Goal: Transaction & Acquisition: Register for event/course

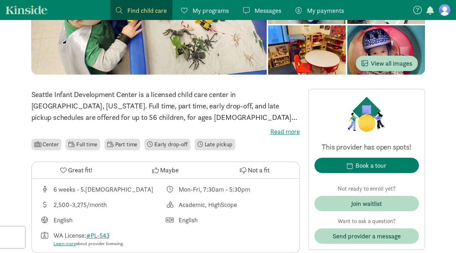
scroll to position [115, 0]
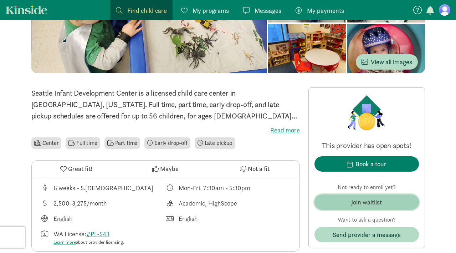
click at [371, 201] on div "Join waitlist" at bounding box center [366, 202] width 31 height 10
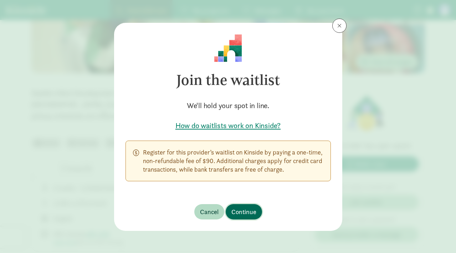
click at [248, 211] on span "Continue" at bounding box center [243, 212] width 25 height 10
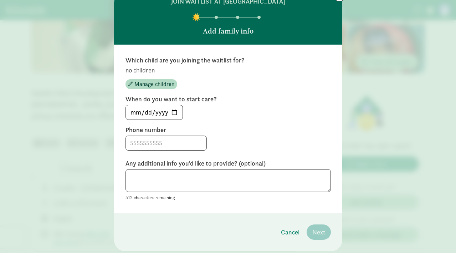
scroll to position [32, 0]
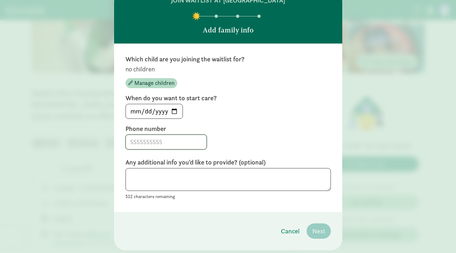
click at [175, 140] on input at bounding box center [166, 142] width 81 height 14
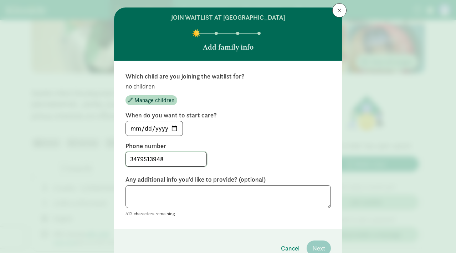
scroll to position [16, 0]
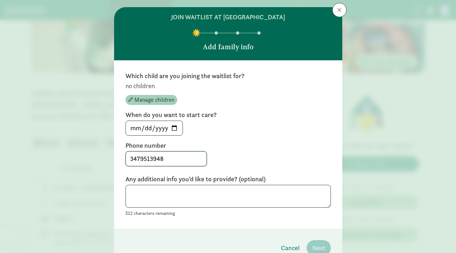
type input "3479513948"
click at [162, 98] on span "Manage children" at bounding box center [154, 99] width 40 height 9
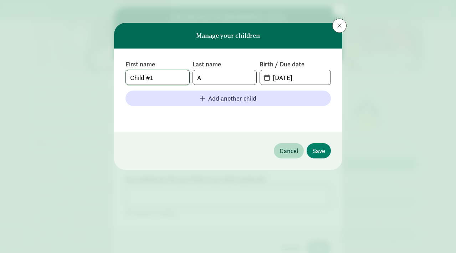
click at [169, 74] on input "Child #1" at bounding box center [157, 77] width 63 height 14
type input "Valentina"
type input "Arranz"
click at [277, 73] on input "09-14-2025" at bounding box center [299, 77] width 62 height 14
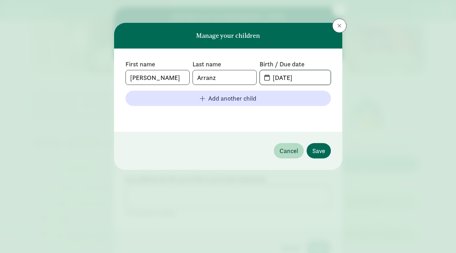
type input "12-13-2025"
click at [324, 154] on span "Save" at bounding box center [318, 151] width 13 height 10
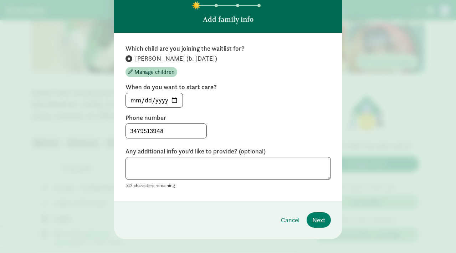
scroll to position [52, 0]
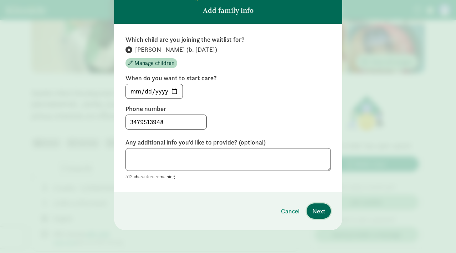
click at [319, 211] on span "Next" at bounding box center [318, 211] width 13 height 10
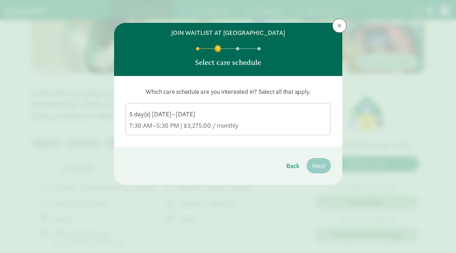
click at [239, 104] on label "5 day(s) Monday–Friday 7:30 AM–5:30 PM | $3,275.00 / monthly" at bounding box center [228, 118] width 204 height 30
click at [0, 0] on input "5 day(s) Monday–Friday 7:30 AM–5:30 PM | $3,275.00 / monthly" at bounding box center [0, 0] width 0 height 0
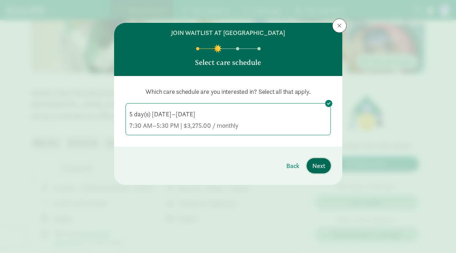
click at [318, 163] on span "Next" at bounding box center [318, 166] width 13 height 10
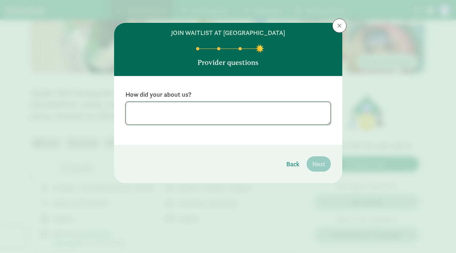
click at [237, 114] on textarea at bounding box center [227, 113] width 205 height 23
click at [266, 121] on textarea "Chatgpt" at bounding box center [227, 113] width 205 height 23
type textarea "Chatgpt"
click at [266, 131] on div "How did your about us? Chatgpt" at bounding box center [228, 110] width 228 height 69
click at [320, 162] on span "Next" at bounding box center [318, 164] width 13 height 10
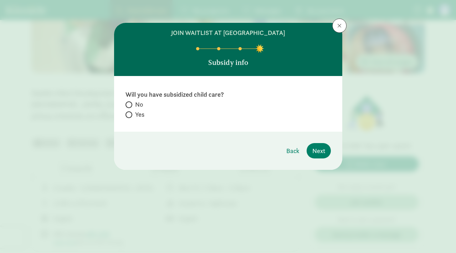
click at [130, 102] on span at bounding box center [128, 104] width 7 height 7
click at [130, 102] on input "No" at bounding box center [127, 104] width 5 height 5
radio input "true"
click at [323, 152] on span "Next" at bounding box center [318, 151] width 13 height 10
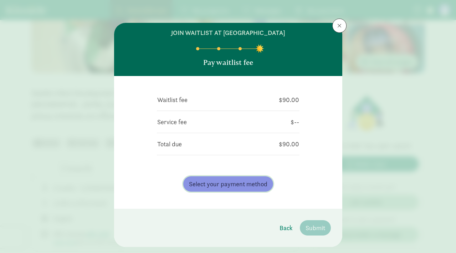
click at [236, 181] on span "Select your payment method" at bounding box center [228, 184] width 78 height 10
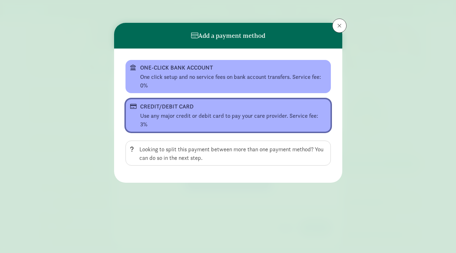
click at [240, 114] on div "Use any major credit or debit card to pay your care provider. Service fee: 3%" at bounding box center [233, 119] width 186 height 17
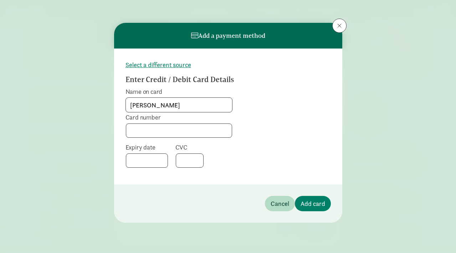
type input "ignacio arranz"
click at [308, 201] on span "Add card" at bounding box center [312, 203] width 25 height 10
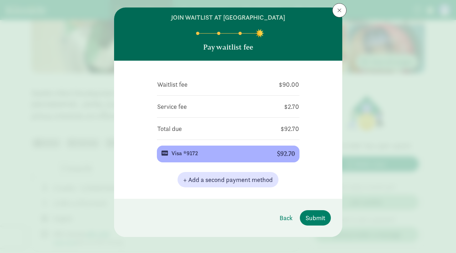
scroll to position [22, 0]
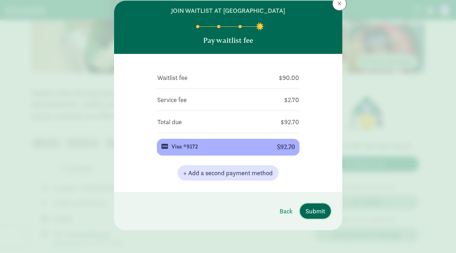
click at [313, 209] on span "Submit" at bounding box center [315, 211] width 20 height 10
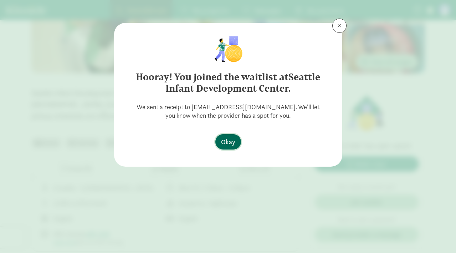
click at [227, 142] on span "Okay" at bounding box center [228, 142] width 14 height 10
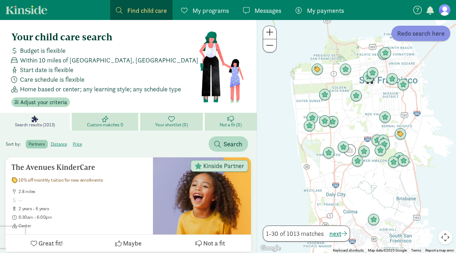
drag, startPoint x: 430, startPoint y: 32, endPoint x: 300, endPoint y: 40, distance: 130.3
click at [300, 40] on div "← Move left → Move right ↑ Move up ↓ Move down + Zoom in - Zoom out Home Jump l…" at bounding box center [355, 136] width 199 height 233
click at [142, 10] on span "Find child care" at bounding box center [147, 11] width 40 height 10
click at [40, 61] on span "Within 10 miles of [GEOGRAPHIC_DATA], [GEOGRAPHIC_DATA]" at bounding box center [109, 60] width 178 height 10
click at [9, 59] on span at bounding box center [14, 60] width 11 height 6
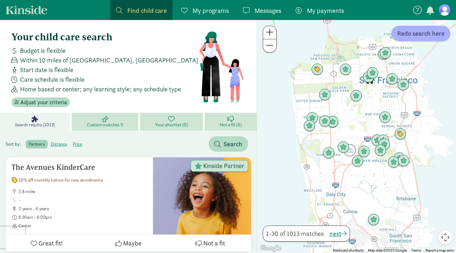
click at [18, 59] on span at bounding box center [14, 60] width 11 height 6
click at [50, 104] on span "Adjust your criteria" at bounding box center [43, 102] width 47 height 9
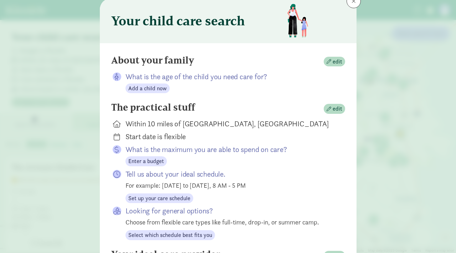
scroll to position [27, 0]
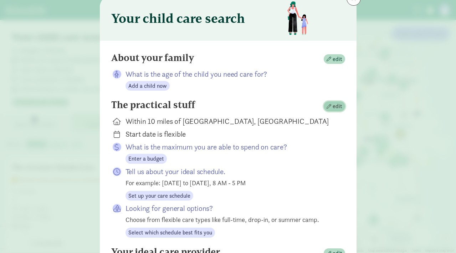
click at [339, 107] on span "edit" at bounding box center [337, 106] width 10 height 9
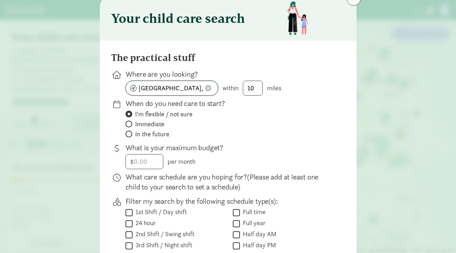
click at [194, 88] on input "San Francisco, CA" at bounding box center [172, 88] width 92 height 14
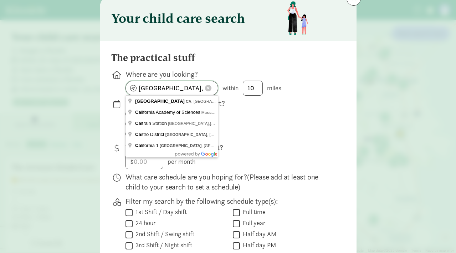
click at [194, 88] on input "San Francisco, CA" at bounding box center [172, 88] width 92 height 14
type input "Seattle, WA, USA"
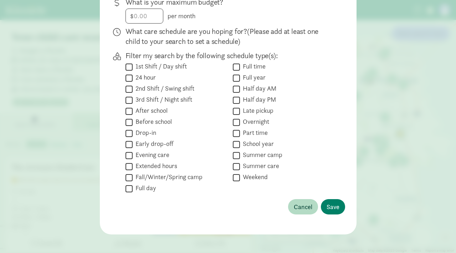
scroll to position [176, 0]
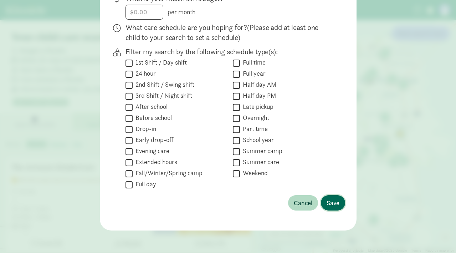
click at [331, 206] on span "Save" at bounding box center [332, 203] width 13 height 10
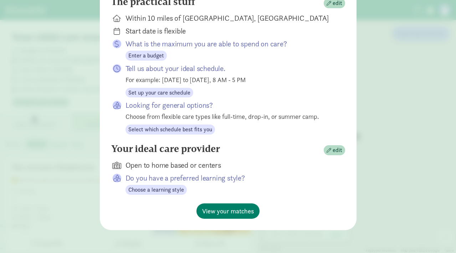
scroll to position [129, 0]
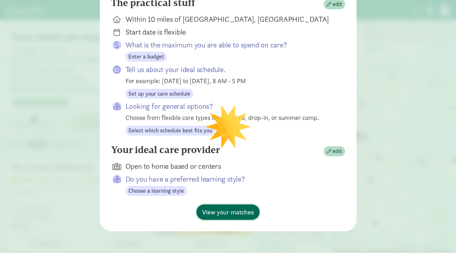
click at [237, 213] on span "View your matches" at bounding box center [228, 212] width 52 height 10
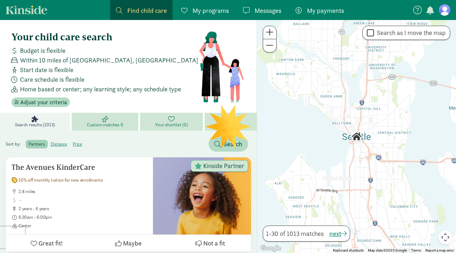
click at [328, 156] on div at bounding box center [356, 136] width 199 height 233
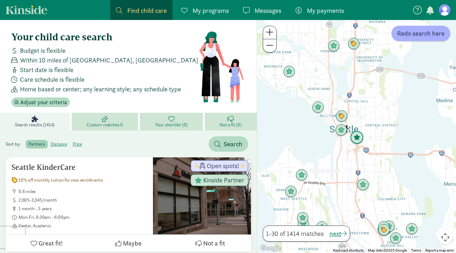
click at [360, 137] on img "Click to see details" at bounding box center [357, 137] width 12 height 12
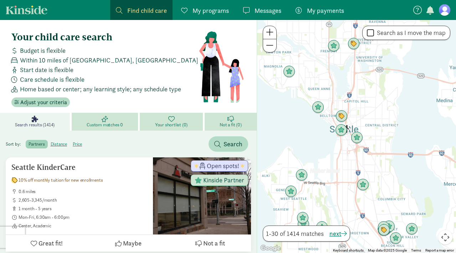
click at [369, 121] on div "To navigate, press the arrow keys." at bounding box center [356, 136] width 199 height 233
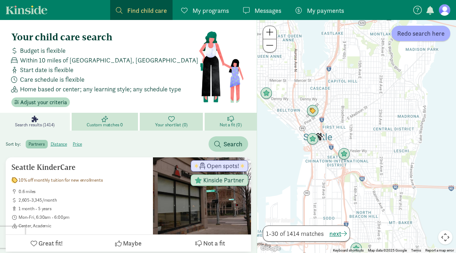
click at [352, 127] on div at bounding box center [356, 136] width 199 height 233
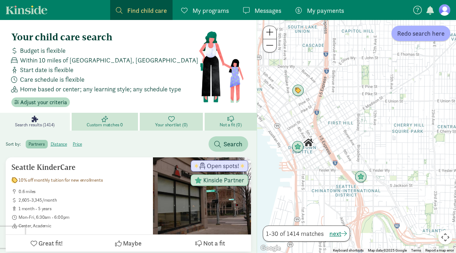
drag, startPoint x: 336, startPoint y: 132, endPoint x: 361, endPoint y: 128, distance: 25.5
click at [361, 128] on div at bounding box center [356, 136] width 199 height 233
click at [299, 147] on img "Click to see details" at bounding box center [298, 147] width 14 height 14
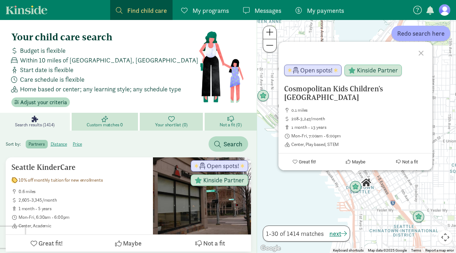
click at [307, 188] on div "Cosmopolitan Kids Children's Downtown Academy 0.1 miles 208-3,247/month 1 month…" at bounding box center [356, 136] width 199 height 233
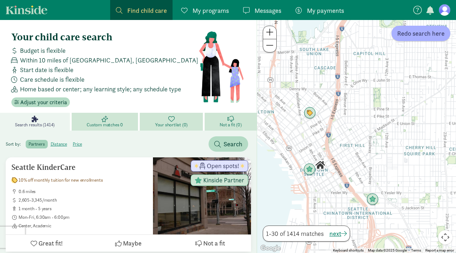
drag, startPoint x: 430, startPoint y: 142, endPoint x: 373, endPoint y: 120, distance: 61.6
click at [373, 120] on div at bounding box center [356, 136] width 199 height 233
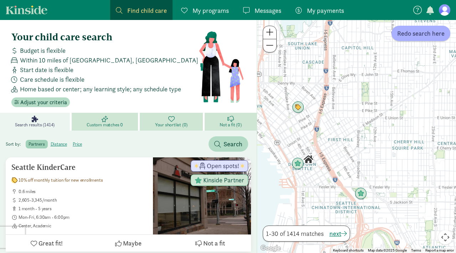
click at [270, 52] on div at bounding box center [356, 136] width 199 height 233
click at [420, 36] on span "Redo search here" at bounding box center [420, 33] width 47 height 10
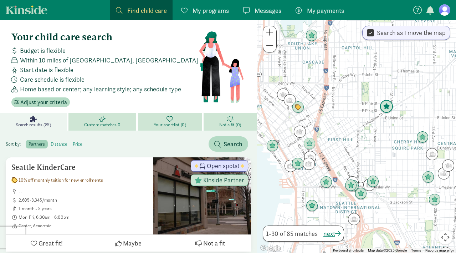
click at [385, 108] on img "Click to see details" at bounding box center [386, 107] width 14 height 14
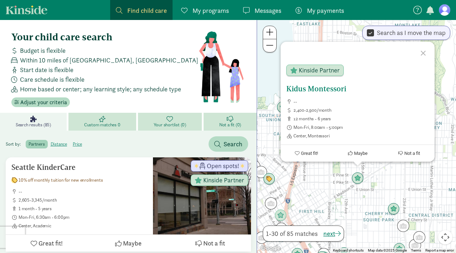
click at [328, 89] on h5 "Kidus Montessori" at bounding box center [357, 88] width 142 height 9
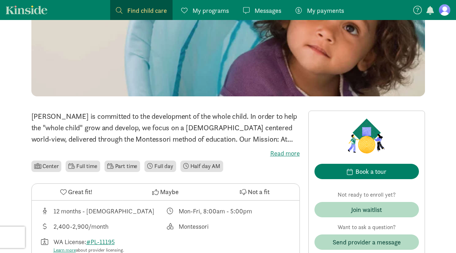
scroll to position [119, 0]
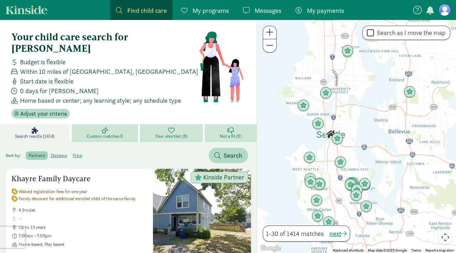
click at [349, 132] on div at bounding box center [356, 136] width 199 height 233
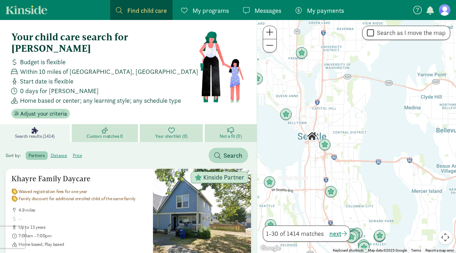
click at [327, 127] on div at bounding box center [356, 136] width 199 height 233
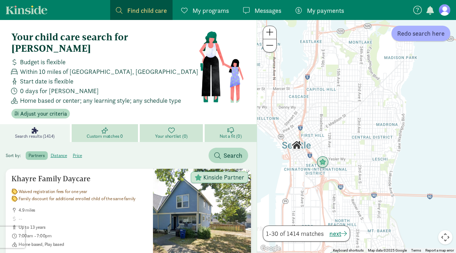
click at [327, 127] on div at bounding box center [356, 136] width 199 height 233
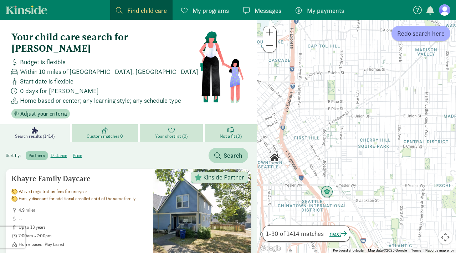
drag, startPoint x: 332, startPoint y: 130, endPoint x: 342, endPoint y: 123, distance: 12.0
click at [342, 123] on div at bounding box center [356, 136] width 199 height 233
click at [333, 127] on div at bounding box center [356, 136] width 199 height 233
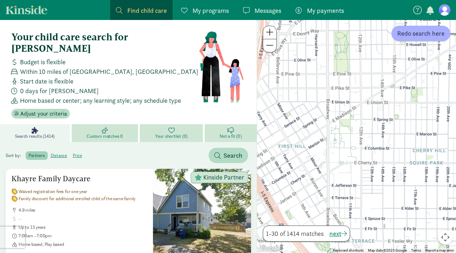
drag, startPoint x: 351, startPoint y: 118, endPoint x: 363, endPoint y: 119, distance: 12.2
click at [363, 119] on div at bounding box center [356, 136] width 199 height 233
click at [268, 46] on span at bounding box center [269, 45] width 7 height 9
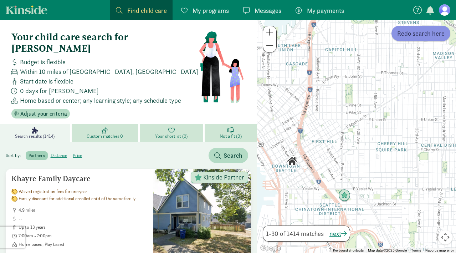
click at [427, 32] on span "Redo search here" at bounding box center [420, 33] width 47 height 10
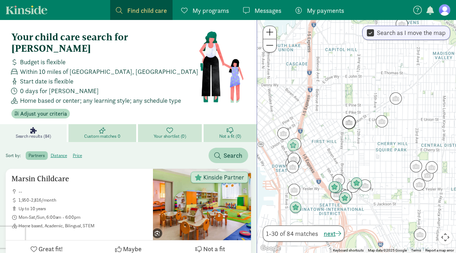
click at [348, 123] on img "Click to see details" at bounding box center [349, 122] width 14 height 14
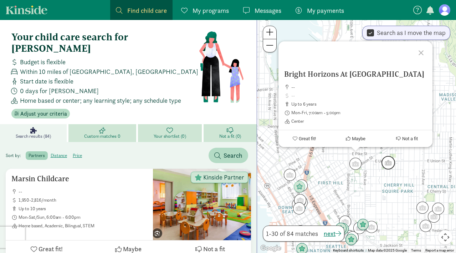
click at [390, 165] on img "Click to see details" at bounding box center [388, 163] width 14 height 14
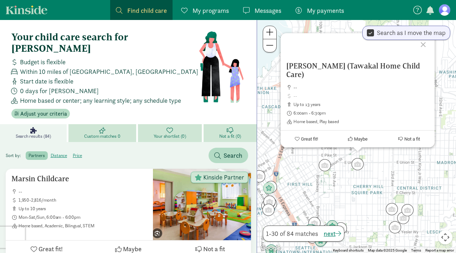
click at [400, 165] on div "To navigate, press the arrow keys. Abdi Asha (Tawakal Home Child Care) -- up to…" at bounding box center [356, 136] width 199 height 233
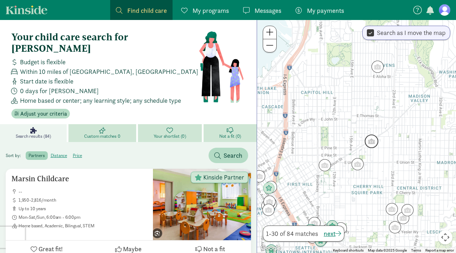
click at [368, 137] on img "Click to see details" at bounding box center [371, 141] width 14 height 14
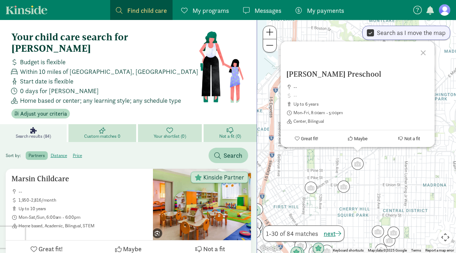
click at [384, 162] on div "Rosen Preschool -- up to 6 years Mon-Fri, 8:00am - 5:00pm Center, Bilingual Gre…" at bounding box center [356, 136] width 199 height 233
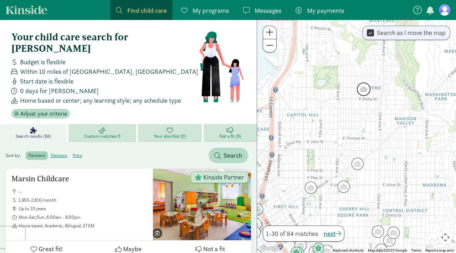
click at [365, 92] on img "Click to see details" at bounding box center [364, 89] width 14 height 14
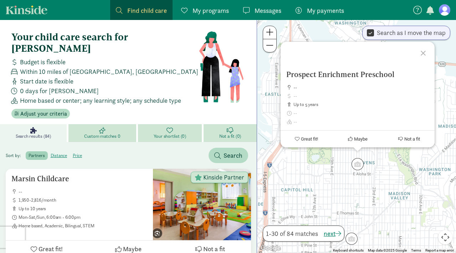
click at [337, 188] on div "Prospect Enrichment Preschool -- up to 5 years Great fit! Maybe Not a fit" at bounding box center [356, 136] width 199 height 233
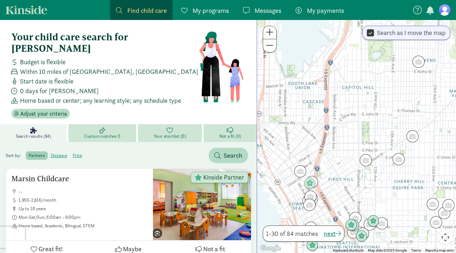
drag, startPoint x: 294, startPoint y: 211, endPoint x: 356, endPoint y: 106, distance: 122.0
click at [356, 106] on div at bounding box center [356, 136] width 199 height 233
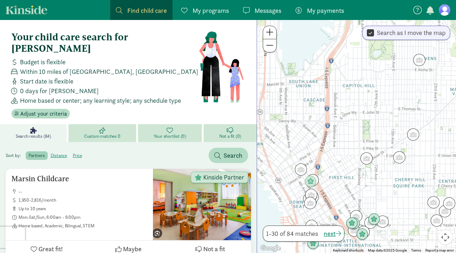
click at [347, 136] on div at bounding box center [356, 136] width 199 height 233
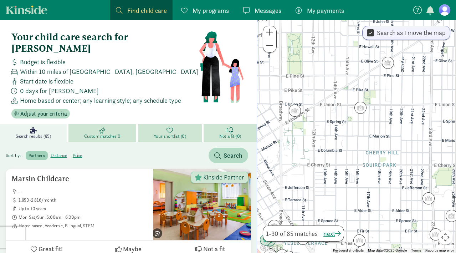
drag, startPoint x: 382, startPoint y: 145, endPoint x: 290, endPoint y: 72, distance: 117.9
click at [290, 72] on div at bounding box center [356, 136] width 199 height 233
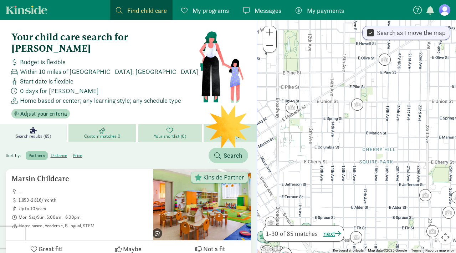
click at [273, 48] on span at bounding box center [269, 45] width 7 height 9
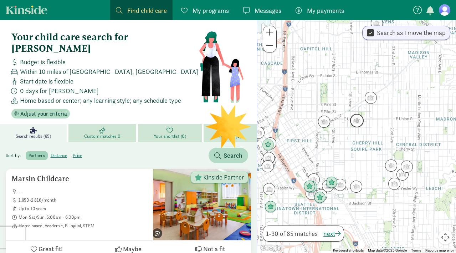
click at [354, 120] on img "Click to see details" at bounding box center [357, 121] width 14 height 14
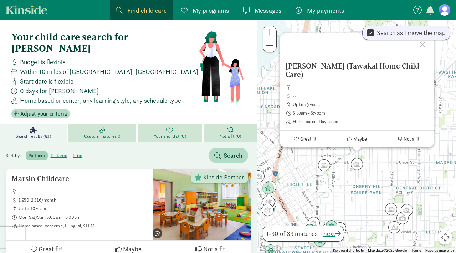
click at [383, 165] on div "Abdi Asha (Tawakal Home Child Care) -- up to 13 years 6:00am - 6:30pm Home base…" at bounding box center [356, 136] width 199 height 233
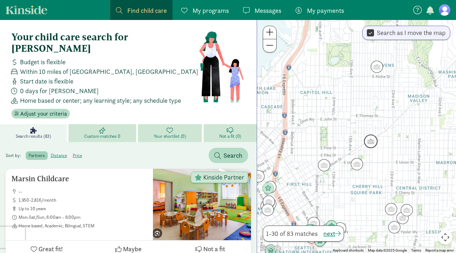
click at [368, 142] on img "Click to see details" at bounding box center [371, 141] width 14 height 14
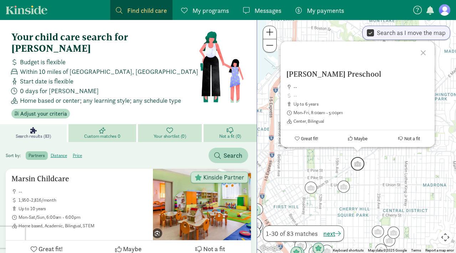
click at [364, 167] on img "Click to see details" at bounding box center [358, 164] width 14 height 14
click at [372, 174] on div "To navigate, press the arrow keys. Rosen Preschool -- up to 6 years Mon-Fri, 8:…" at bounding box center [356, 136] width 199 height 233
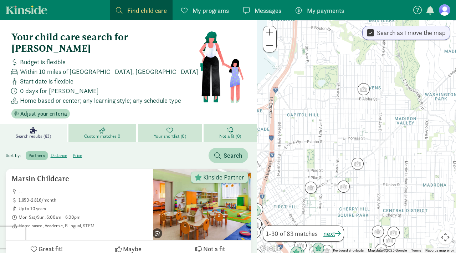
click at [327, 165] on div at bounding box center [356, 136] width 199 height 233
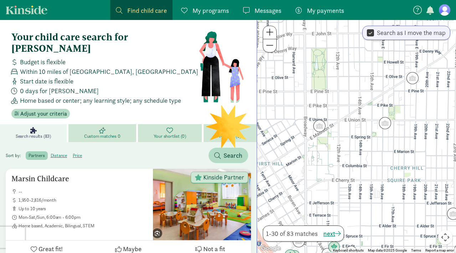
drag, startPoint x: 333, startPoint y: 181, endPoint x: 358, endPoint y: 96, distance: 88.6
click at [358, 96] on div at bounding box center [356, 136] width 199 height 233
click at [321, 126] on img "Click to see details" at bounding box center [320, 125] width 14 height 14
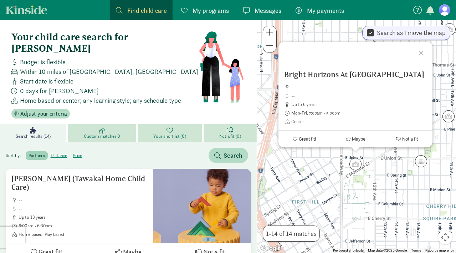
click at [383, 168] on div "Bright Horizons At Seneca Street -- up to 6 years Mon-Fri, 7:00am - 5:00pm Cent…" at bounding box center [356, 136] width 199 height 233
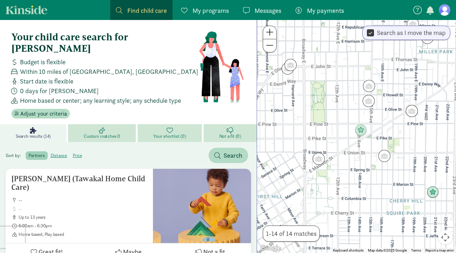
drag, startPoint x: 381, startPoint y: 178, endPoint x: 344, endPoint y: 172, distance: 37.2
click at [344, 172] on div at bounding box center [356, 136] width 199 height 233
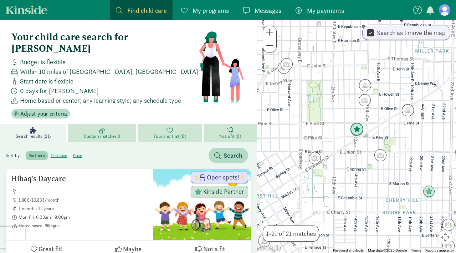
click at [356, 130] on img "Click to see details" at bounding box center [357, 130] width 14 height 14
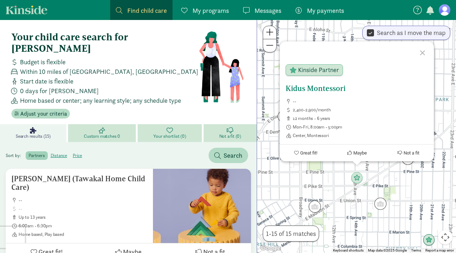
drag, startPoint x: 326, startPoint y: 87, endPoint x: 372, endPoint y: 87, distance: 46.0
click at [372, 87] on h5 "Kidus Montessori" at bounding box center [356, 88] width 142 height 9
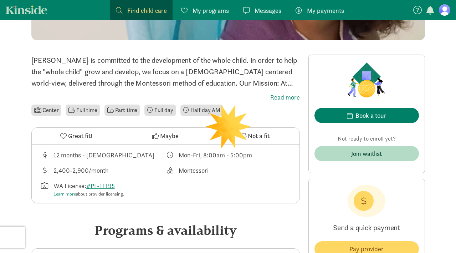
scroll to position [155, 0]
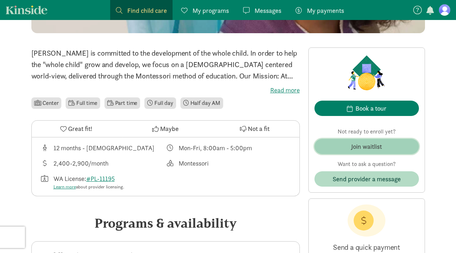
click at [360, 146] on div "Join waitlist" at bounding box center [366, 146] width 31 height 10
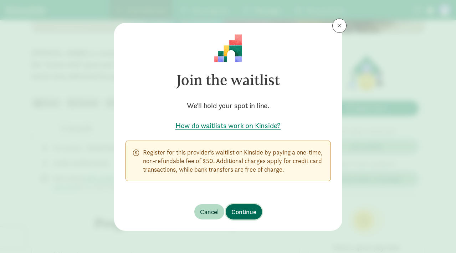
drag, startPoint x: 246, startPoint y: 211, endPoint x: 219, endPoint y: 176, distance: 44.3
click at [220, 176] on div "Join the waitlist We'll hold your spot in line. How do waitlists work on Kinsid…" at bounding box center [228, 127] width 228 height 208
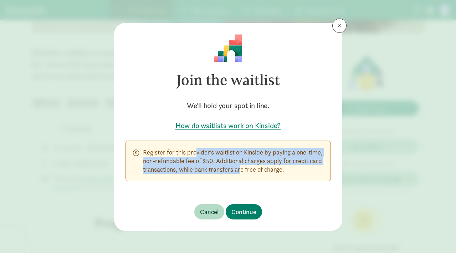
drag, startPoint x: 246, startPoint y: 169, endPoint x: 172, endPoint y: 153, distance: 76.2
click at [172, 153] on p "Register for this provider’s waitlist on Kinside by paying a one-time, non-refu…" at bounding box center [233, 161] width 180 height 26
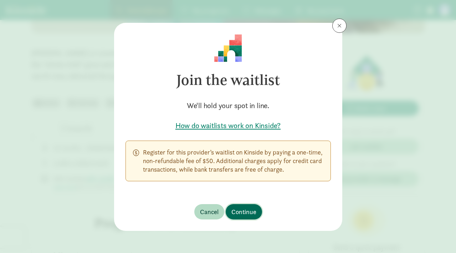
click at [249, 210] on span "Continue" at bounding box center [243, 212] width 25 height 10
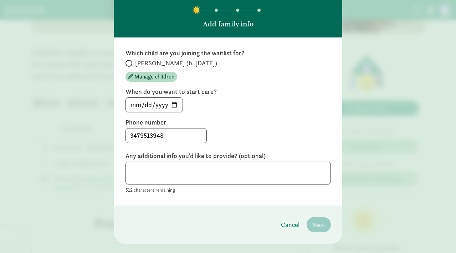
scroll to position [40, 0]
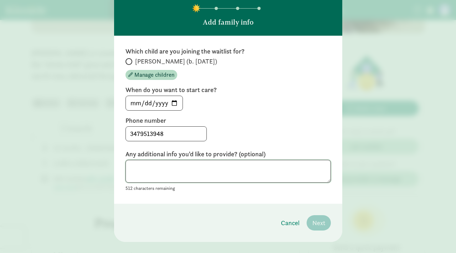
click at [199, 160] on textarea at bounding box center [227, 171] width 205 height 23
click at [159, 102] on input "2025-09-14" at bounding box center [154, 103] width 57 height 14
click at [171, 103] on input "2025-09-14" at bounding box center [154, 103] width 57 height 14
type input "2026-12-14"
click at [226, 120] on label "Phone number" at bounding box center [227, 120] width 205 height 9
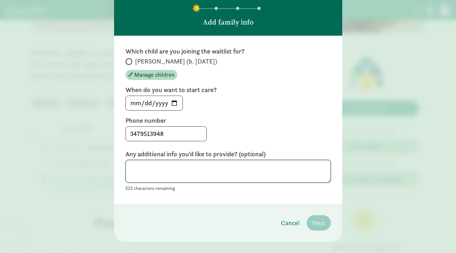
click at [238, 164] on textarea at bounding box center [227, 171] width 205 height 23
click at [128, 58] on span at bounding box center [128, 61] width 7 height 7
click at [128, 59] on input "Valentina (b. December 2025)" at bounding box center [127, 61] width 5 height 5
radio input "true"
click at [316, 223] on span "Next" at bounding box center [318, 223] width 13 height 10
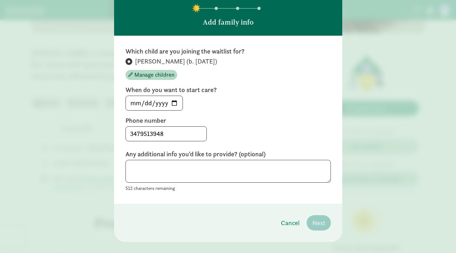
scroll to position [0, 0]
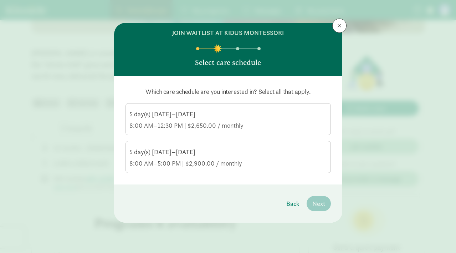
click at [194, 155] on div "5 day(s) Monday–Friday" at bounding box center [227, 151] width 197 height 9
click at [0, 0] on input "5 day(s) Monday–Friday 8:00 AM–5:00 PM | $2,900.00 / monthly" at bounding box center [0, 0] width 0 height 0
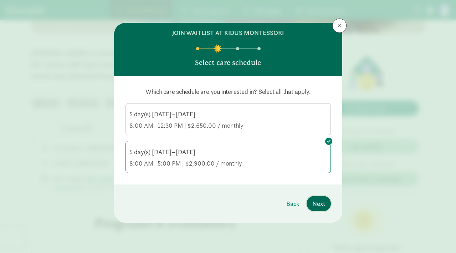
click at [319, 204] on span "Next" at bounding box center [318, 203] width 13 height 10
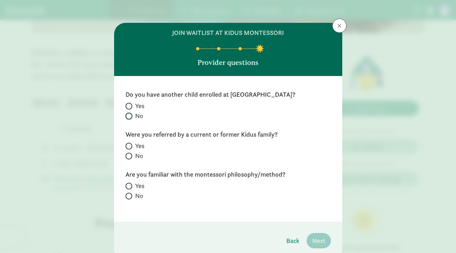
click at [129, 115] on input "No" at bounding box center [127, 116] width 5 height 5
radio input "true"
click at [127, 156] on input "No" at bounding box center [127, 156] width 5 height 5
radio input "true"
click at [131, 185] on span at bounding box center [128, 185] width 7 height 7
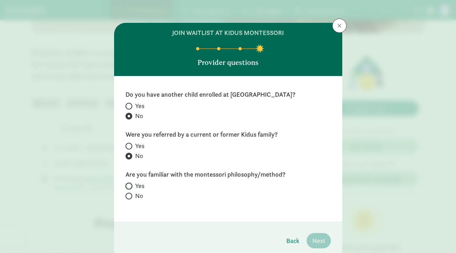
click at [130, 185] on input "Yes" at bounding box center [127, 185] width 5 height 5
radio input "true"
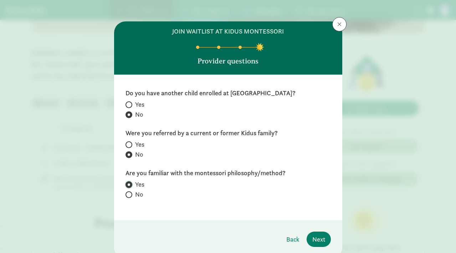
scroll to position [30, 0]
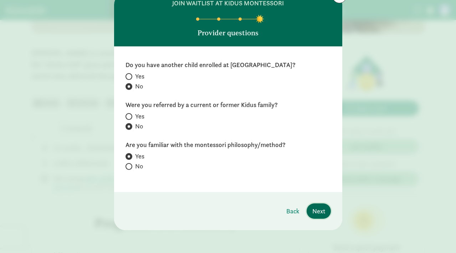
click at [320, 209] on span "Next" at bounding box center [318, 211] width 13 height 10
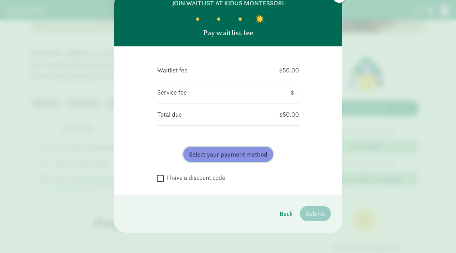
click at [207, 157] on span "Select your payment method" at bounding box center [228, 154] width 78 height 10
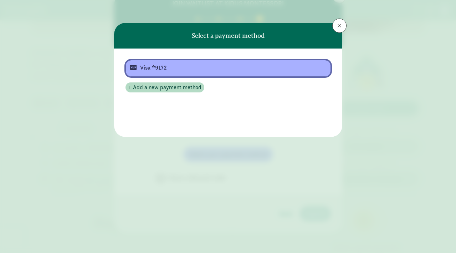
click at [188, 69] on div "Visa *9172" at bounding box center [227, 67] width 175 height 9
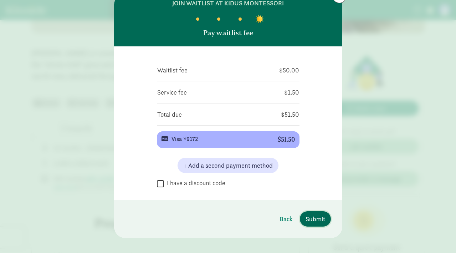
click at [311, 218] on span "Submit" at bounding box center [315, 219] width 20 height 10
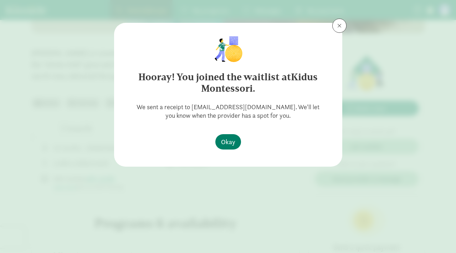
scroll to position [0, 0]
click at [227, 143] on span "Okay" at bounding box center [228, 142] width 14 height 10
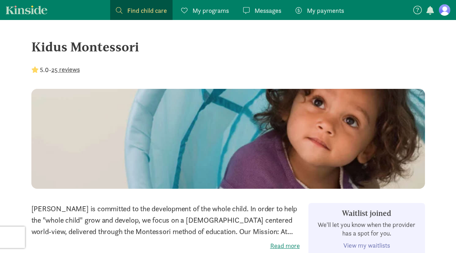
click at [142, 13] on span "Find child care" at bounding box center [147, 11] width 40 height 10
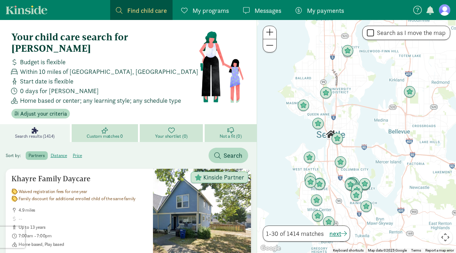
click at [353, 136] on div at bounding box center [356, 136] width 199 height 233
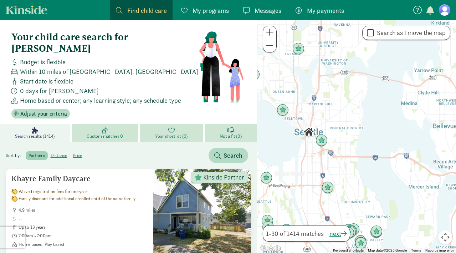
click at [333, 138] on div at bounding box center [356, 136] width 199 height 233
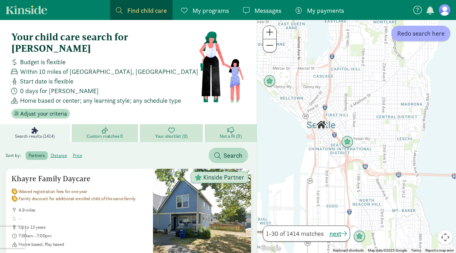
drag, startPoint x: 306, startPoint y: 130, endPoint x: 346, endPoint y: 130, distance: 39.9
click at [346, 130] on div at bounding box center [356, 136] width 199 height 233
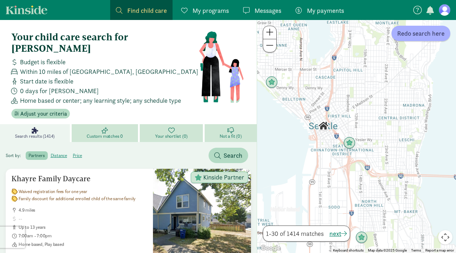
click at [270, 35] on span at bounding box center [269, 32] width 7 height 9
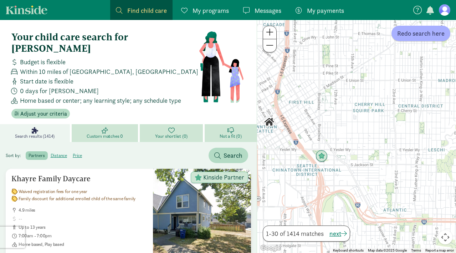
drag, startPoint x: 395, startPoint y: 115, endPoint x: 373, endPoint y: 122, distance: 22.4
click at [373, 122] on div at bounding box center [356, 136] width 199 height 233
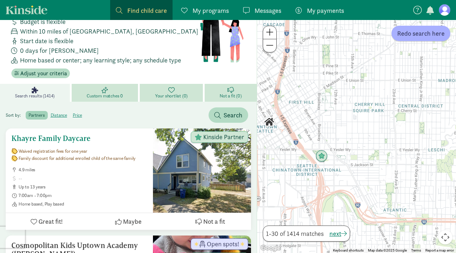
scroll to position [44, 0]
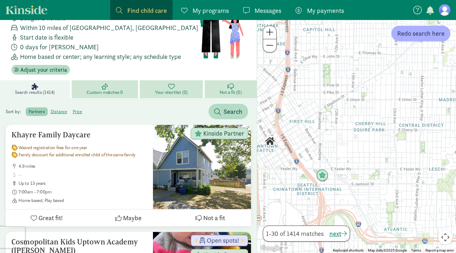
drag, startPoint x: 361, startPoint y: 128, endPoint x: 363, endPoint y: 166, distance: 38.9
click at [363, 166] on div at bounding box center [356, 136] width 199 height 233
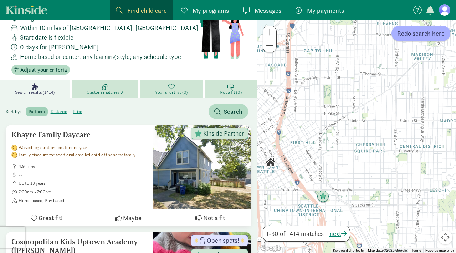
click at [361, 138] on div at bounding box center [356, 136] width 199 height 233
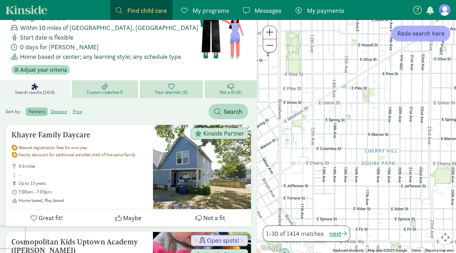
click at [269, 50] on button at bounding box center [269, 45] width 13 height 13
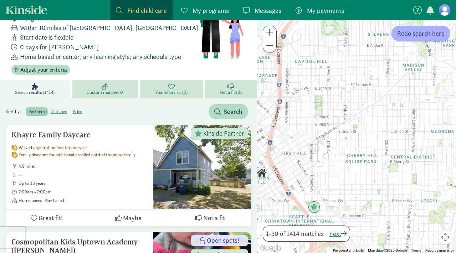
drag, startPoint x: 380, startPoint y: 104, endPoint x: 372, endPoint y: 119, distance: 16.4
click at [372, 119] on div at bounding box center [356, 136] width 199 height 233
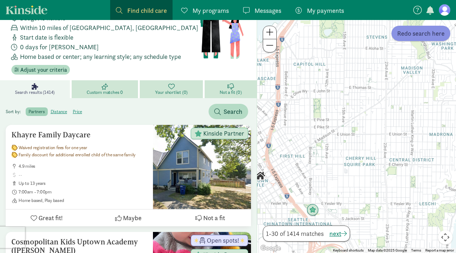
click at [424, 36] on span "Redo search here" at bounding box center [420, 33] width 47 height 10
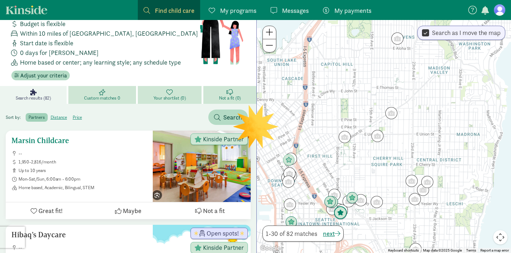
scroll to position [32, 0]
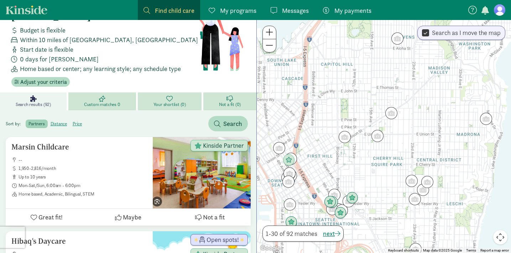
click at [361, 146] on div at bounding box center [384, 136] width 254 height 233
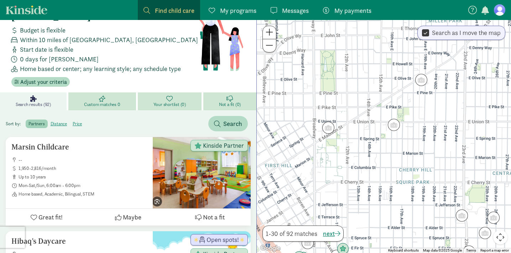
scroll to position [0, 0]
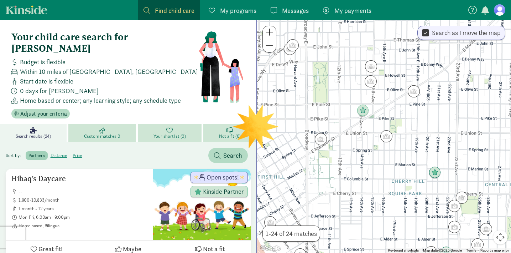
drag, startPoint x: 361, startPoint y: 161, endPoint x: 354, endPoint y: 171, distance: 13.0
click at [354, 171] on div at bounding box center [384, 136] width 254 height 233
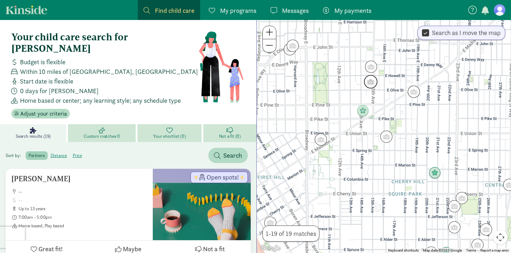
click at [370, 82] on img "Click to see details" at bounding box center [371, 82] width 14 height 14
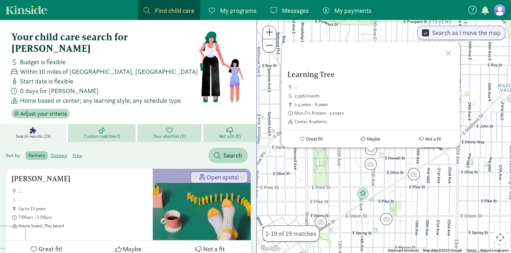
click at [388, 168] on div "Learning Tree -- 2,536/month 2.5 years - 6 years Mon-Fri, 8:00am - 5:00pm Cente…" at bounding box center [384, 136] width 254 height 233
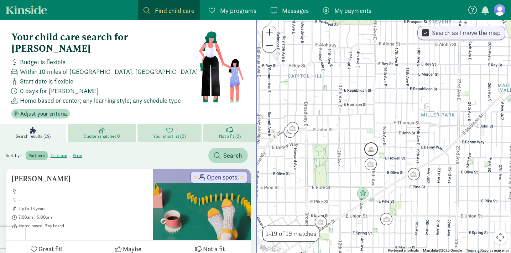
click at [368, 147] on img "Click to see details" at bounding box center [371, 149] width 14 height 14
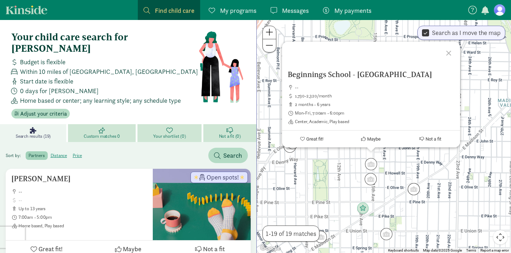
click at [450, 53] on div at bounding box center [450, 52] width 21 height 21
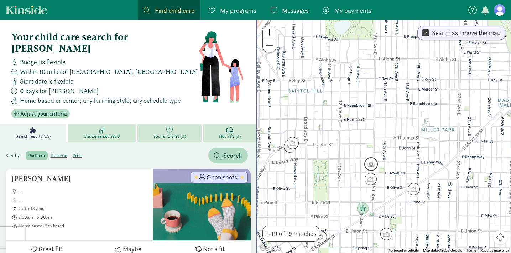
click at [374, 169] on img "Click to see details" at bounding box center [371, 164] width 14 height 14
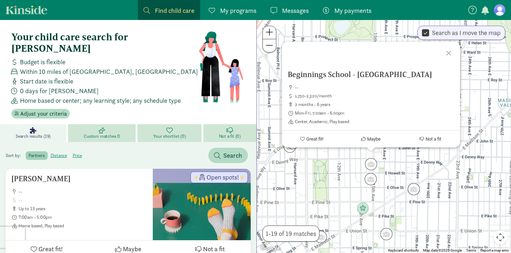
click at [403, 162] on div "Beginnings School - Capitol Hill -- 1,730-2,320/month 2 months - 6 years Mon-Fr…" at bounding box center [384, 136] width 254 height 233
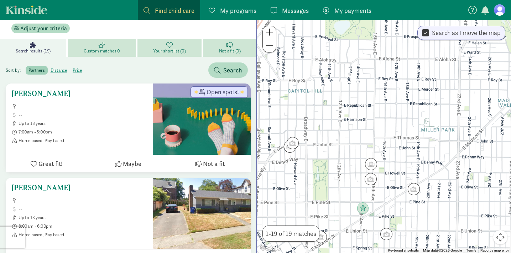
scroll to position [72, 0]
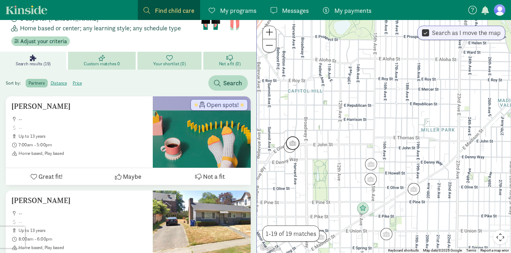
click at [293, 144] on img "Click to see details" at bounding box center [293, 143] width 14 height 14
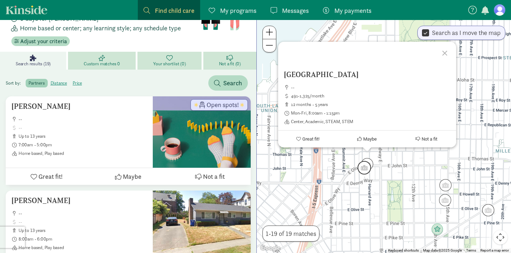
click at [365, 169] on img "Click to see details" at bounding box center [365, 168] width 14 height 14
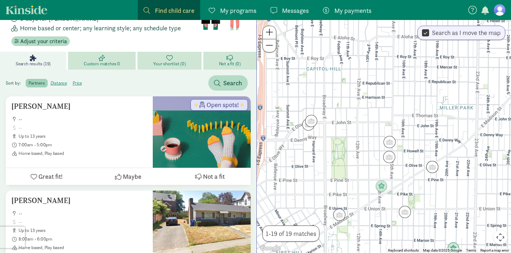
drag, startPoint x: 417, startPoint y: 191, endPoint x: 349, endPoint y: 133, distance: 89.2
click at [349, 133] on div "To navigate, press the arrow keys." at bounding box center [384, 136] width 254 height 233
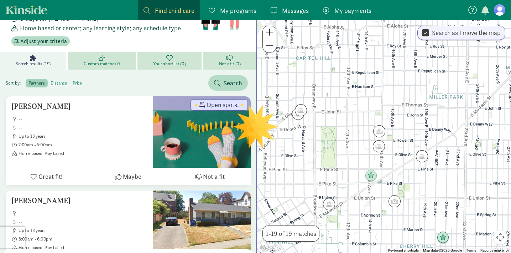
scroll to position [0, 0]
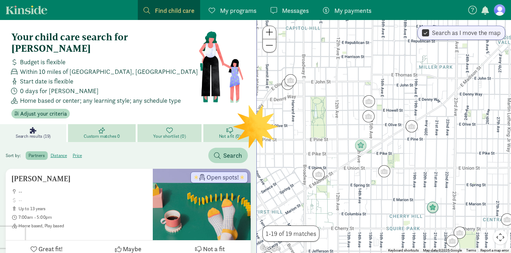
drag, startPoint x: 361, startPoint y: 165, endPoint x: 351, endPoint y: 134, distance: 33.0
click at [351, 134] on div at bounding box center [384, 136] width 254 height 233
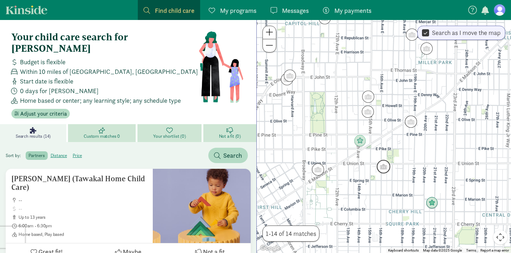
click at [386, 166] on img "Click to see details" at bounding box center [384, 167] width 14 height 14
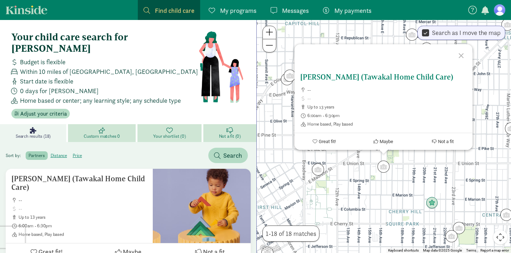
click at [360, 80] on h5 "[PERSON_NAME] (Tawakal Home Child Care)" at bounding box center [383, 77] width 167 height 9
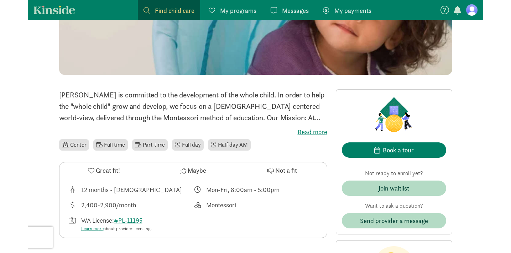
scroll to position [197, 0]
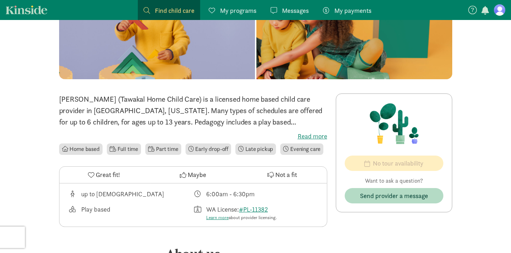
scroll to position [88, 0]
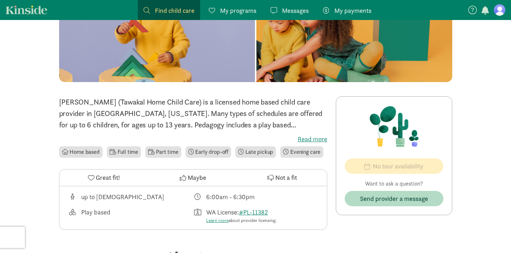
click at [311, 141] on label "Read more" at bounding box center [193, 139] width 268 height 9
click at [0, 0] on input "Read more" at bounding box center [0, 0] width 0 height 0
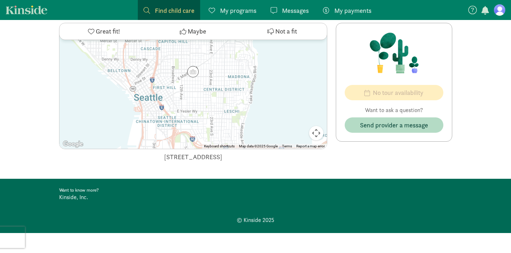
scroll to position [440, 0]
click at [139, 156] on div "[STREET_ADDRESS]" at bounding box center [193, 157] width 268 height 10
copy div "[STREET_ADDRESS]"
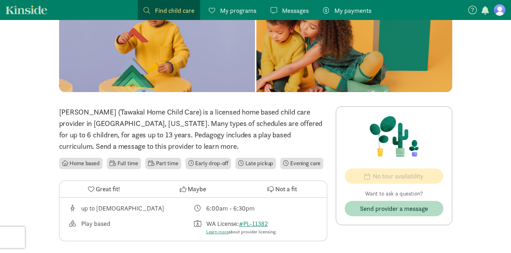
scroll to position [68, 0]
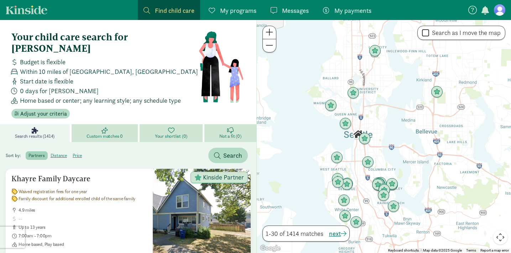
click at [385, 138] on div at bounding box center [384, 136] width 254 height 233
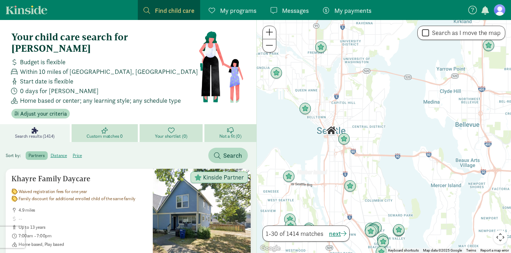
click at [356, 124] on div at bounding box center [384, 136] width 254 height 233
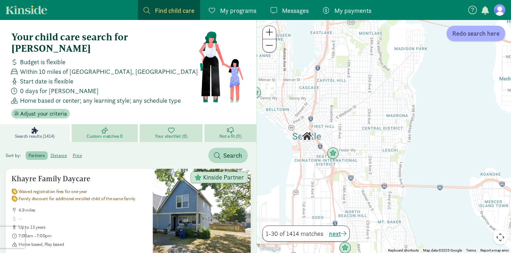
click at [340, 126] on div at bounding box center [384, 136] width 254 height 233
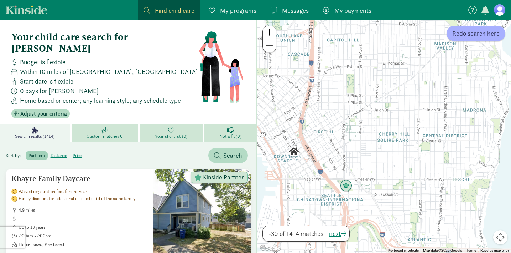
drag, startPoint x: 322, startPoint y: 123, endPoint x: 345, endPoint y: 129, distance: 24.1
click at [345, 129] on div at bounding box center [384, 136] width 254 height 233
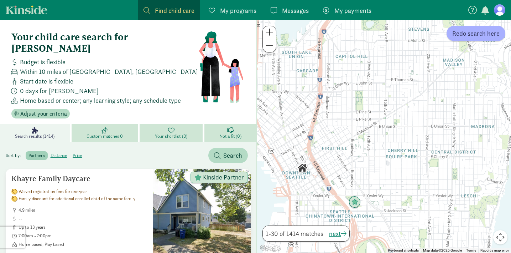
drag, startPoint x: 363, startPoint y: 110, endPoint x: 373, endPoint y: 127, distance: 19.5
click at [373, 127] on div at bounding box center [384, 136] width 254 height 233
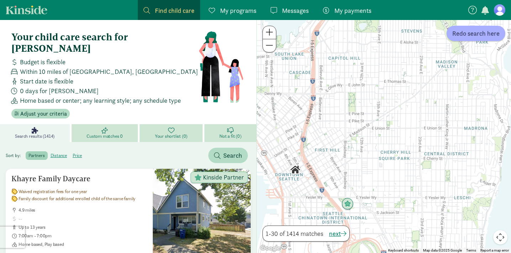
drag, startPoint x: 390, startPoint y: 110, endPoint x: 377, endPoint y: 110, distance: 12.5
click at [377, 110] on div at bounding box center [384, 136] width 254 height 233
click at [469, 37] on span "Redo search here" at bounding box center [475, 33] width 47 height 10
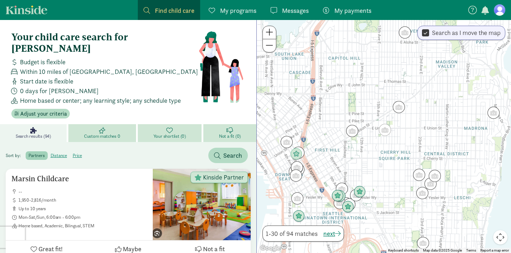
click at [360, 165] on div at bounding box center [384, 136] width 254 height 233
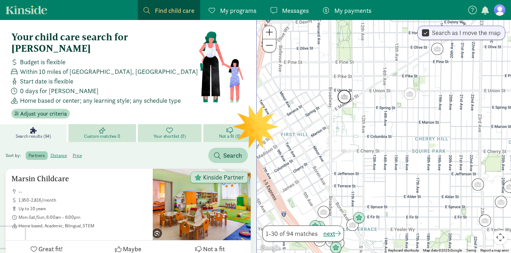
click at [344, 96] on img "Click to see details" at bounding box center [345, 97] width 14 height 14
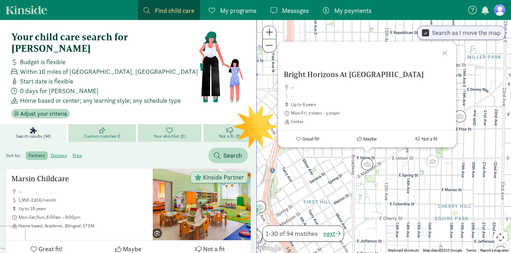
click at [399, 168] on div "Bright Horizons At Seneca Street -- up to 6 years Mon-Fri, 7:00am - 5:00pm Cent…" at bounding box center [384, 136] width 254 height 233
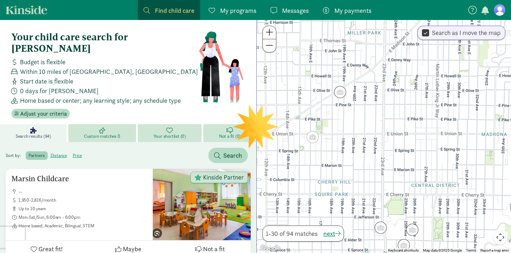
drag, startPoint x: 443, startPoint y: 195, endPoint x: 322, endPoint y: 171, distance: 123.5
click at [322, 171] on div at bounding box center [384, 136] width 254 height 233
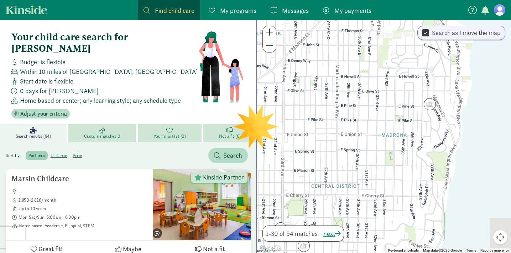
drag, startPoint x: 436, startPoint y: 171, endPoint x: 333, endPoint y: 174, distance: 103.3
click at [333, 174] on div at bounding box center [384, 136] width 254 height 233
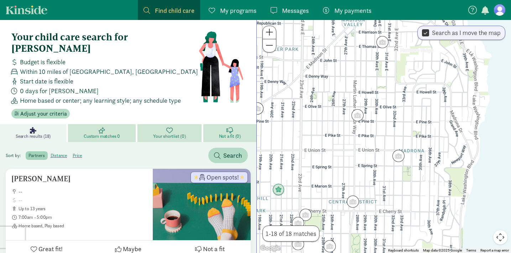
drag, startPoint x: 340, startPoint y: 128, endPoint x: 365, endPoint y: 142, distance: 28.7
click at [365, 142] on div at bounding box center [384, 136] width 254 height 233
click at [401, 156] on img "Click to see details" at bounding box center [399, 156] width 14 height 14
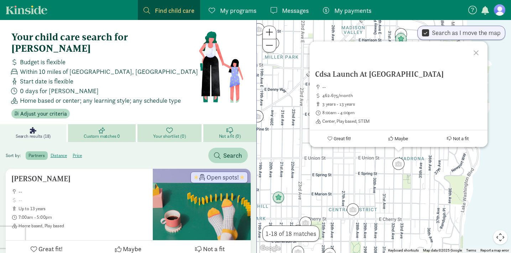
click at [357, 154] on div "Cdsa Launch At Madrona -- 462-675/month 3 years - 13 years 8:00am - 4:00pm Cent…" at bounding box center [384, 136] width 254 height 233
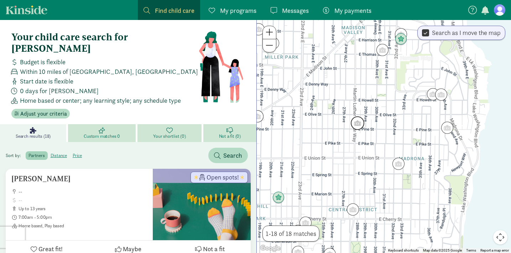
click at [356, 123] on img "Click to see details" at bounding box center [358, 123] width 14 height 14
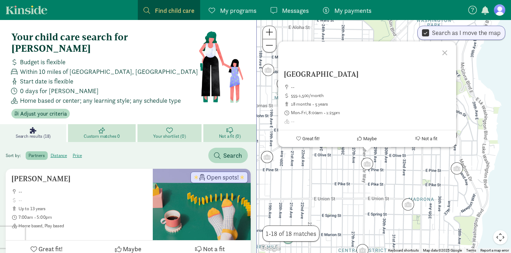
click at [421, 158] on div "Harvard Avenue School Capitol Hill Campus -- 555-1,500/month 18 months - 5 year…" at bounding box center [384, 136] width 254 height 233
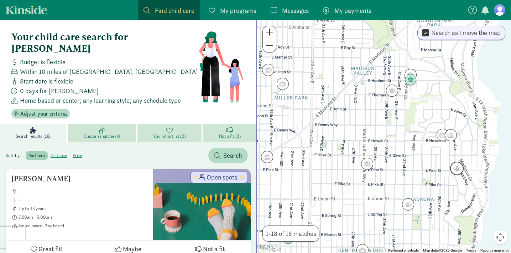
click at [457, 168] on img "Click to see details" at bounding box center [457, 168] width 14 height 14
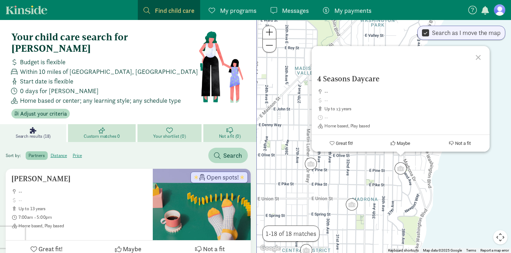
click at [359, 165] on div "4 Seasons Daycare -- up to 13 years Home based, Play based Great fit! Maybe Not…" at bounding box center [384, 136] width 254 height 233
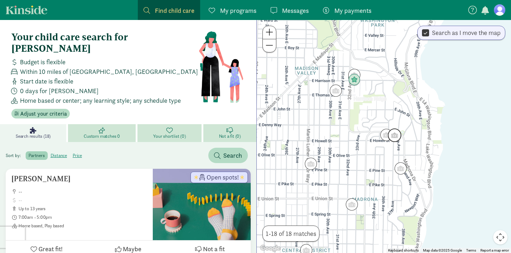
click at [397, 137] on img "Click to see details" at bounding box center [395, 135] width 14 height 14
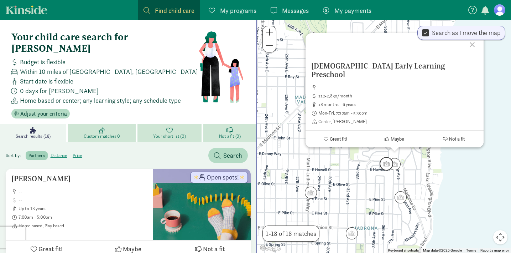
click at [384, 163] on img "Click to see details" at bounding box center [387, 164] width 14 height 14
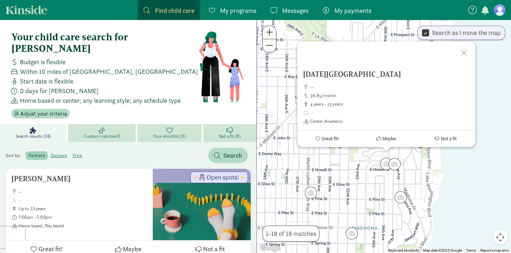
click at [354, 169] on div "To navigate, press the arrow keys. Epiphany School -- 36-85/month 4 years - 13 …" at bounding box center [384, 136] width 254 height 233
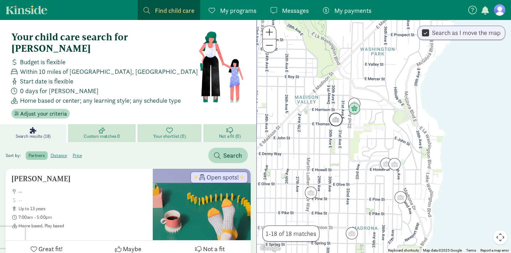
click at [336, 119] on img "Click to see details" at bounding box center [336, 120] width 14 height 14
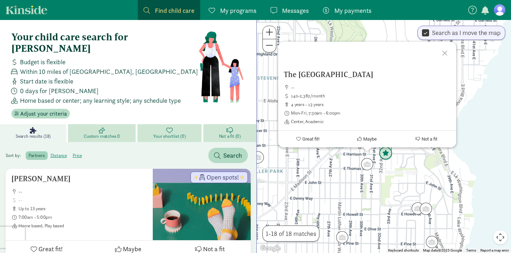
click at [384, 151] on img "Click to see details" at bounding box center [386, 153] width 14 height 14
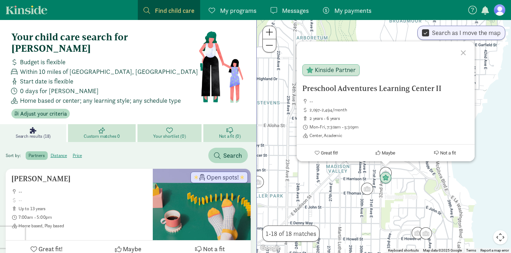
click at [409, 209] on div "To navigate, press the arrow keys. Preschool Adventures Learning Center II -- 2…" at bounding box center [384, 136] width 254 height 233
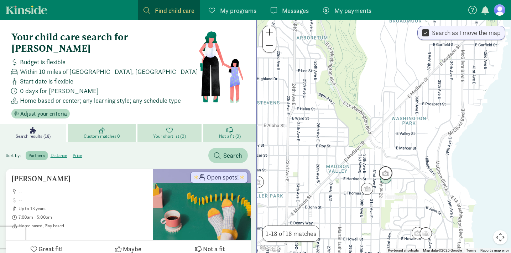
click at [386, 167] on img "Click to see details" at bounding box center [386, 173] width 14 height 14
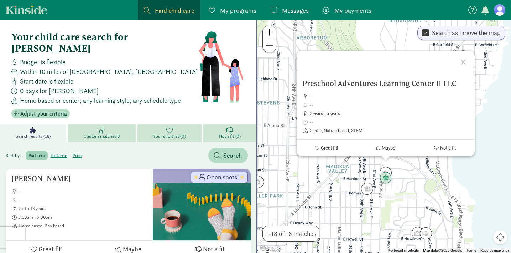
click at [403, 192] on div "Preschool Adventures Learning Center II LLC -- 2 years - 6 years Center, Nature…" at bounding box center [384, 136] width 254 height 233
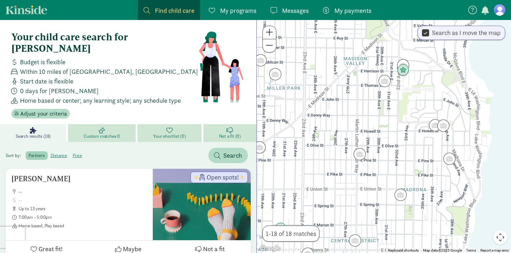
drag, startPoint x: 403, startPoint y: 192, endPoint x: 420, endPoint y: 83, distance: 110.4
click at [420, 83] on div at bounding box center [384, 136] width 254 height 233
click at [449, 159] on img "Click to see details" at bounding box center [450, 159] width 14 height 14
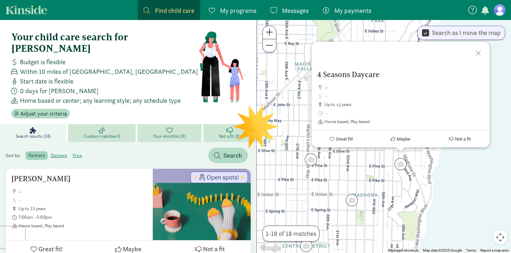
click at [359, 162] on div "4 Seasons Daycare -- up to 13 years Home based, Play based Great fit! Maybe Not…" at bounding box center [384, 136] width 254 height 233
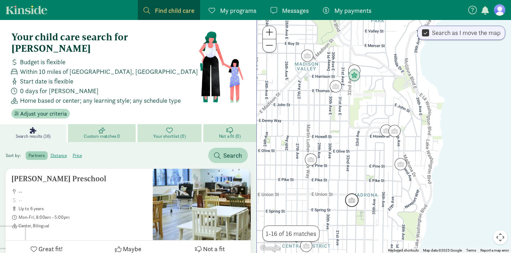
click at [355, 201] on img "Click to see details" at bounding box center [352, 200] width 14 height 14
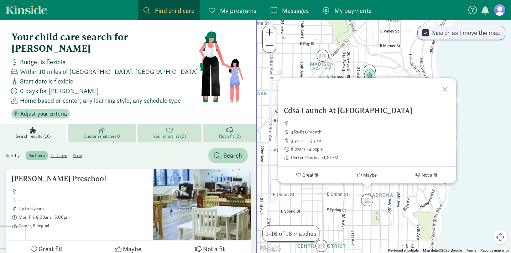
click at [327, 199] on div "Cdsa Launch At Madrona -- 462-675/month 3 years - 13 years 8:00am - 4:00pm Cent…" at bounding box center [384, 136] width 254 height 233
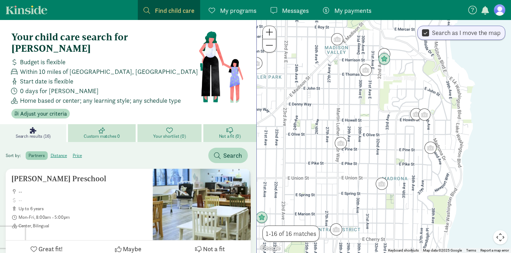
drag, startPoint x: 327, startPoint y: 212, endPoint x: 348, endPoint y: 190, distance: 30.0
click at [348, 190] on div at bounding box center [384, 136] width 254 height 233
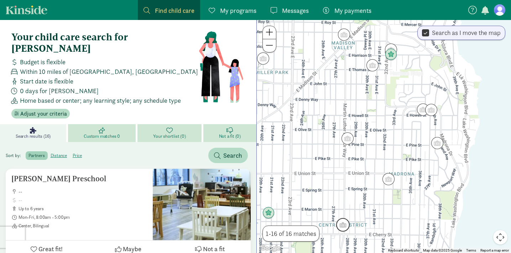
click at [344, 227] on img "Click to see details" at bounding box center [343, 225] width 14 height 14
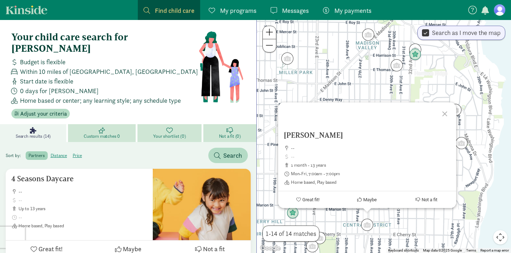
click at [363, 90] on div "Yasmina childcare -- 1 month - 13 years Mon-Fri, 7:00am - 7:00pm Home based, Pl…" at bounding box center [384, 136] width 254 height 233
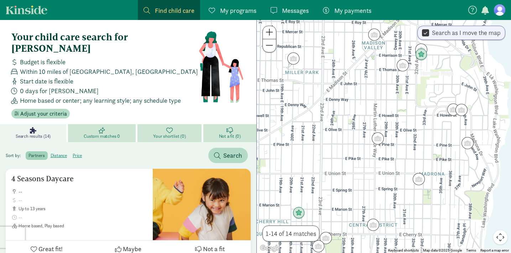
drag, startPoint x: 345, startPoint y: 206, endPoint x: 353, endPoint y: 206, distance: 8.5
click at [353, 206] on div at bounding box center [384, 136] width 254 height 233
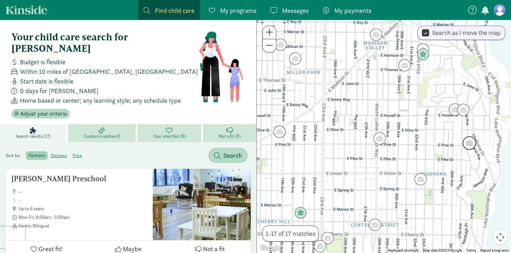
click at [467, 143] on img "Click to see details" at bounding box center [470, 143] width 14 height 14
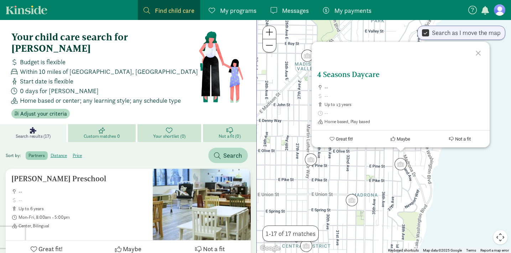
click at [362, 76] on h5 "4 Seasons Daycare" at bounding box center [400, 74] width 167 height 9
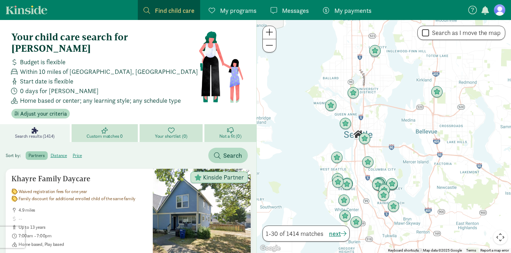
click at [376, 144] on div at bounding box center [384, 136] width 254 height 233
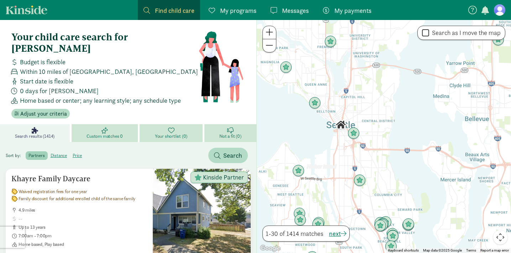
click at [376, 144] on div at bounding box center [384, 136] width 254 height 233
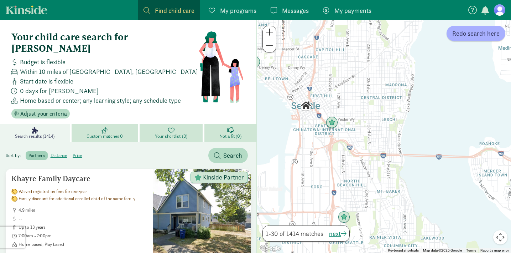
click at [380, 118] on div at bounding box center [384, 136] width 254 height 233
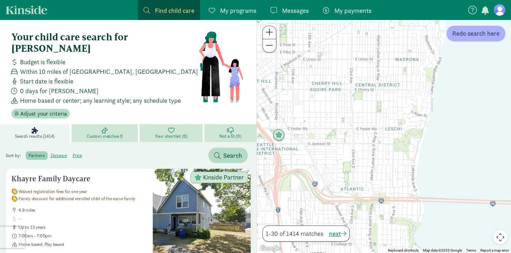
drag, startPoint x: 382, startPoint y: 98, endPoint x: 363, endPoint y: 126, distance: 33.9
click at [363, 126] on div at bounding box center [384, 136] width 254 height 233
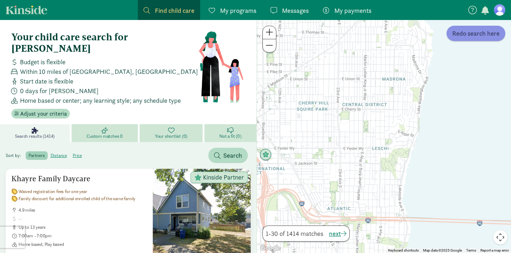
click at [473, 33] on span "Redo search here" at bounding box center [475, 33] width 47 height 10
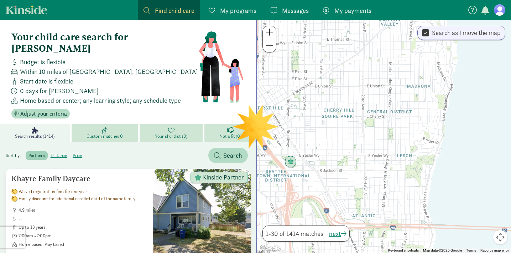
drag, startPoint x: 349, startPoint y: 83, endPoint x: 377, endPoint y: 91, distance: 28.5
click at [377, 91] on div at bounding box center [384, 136] width 254 height 233
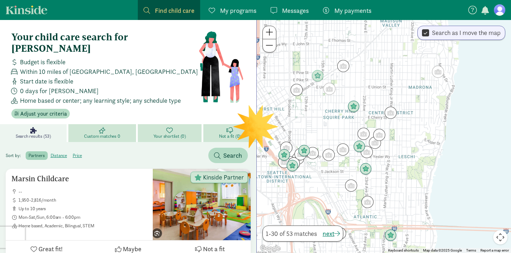
click at [407, 130] on div at bounding box center [384, 136] width 254 height 233
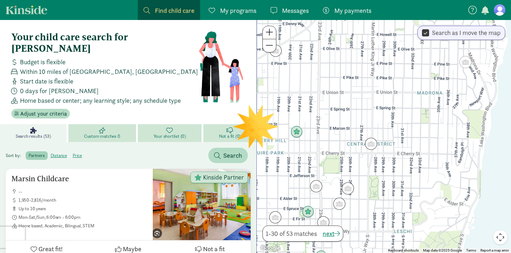
drag, startPoint x: 419, startPoint y: 126, endPoint x: 410, endPoint y: 214, distance: 88.4
click at [410, 214] on div at bounding box center [384, 136] width 254 height 233
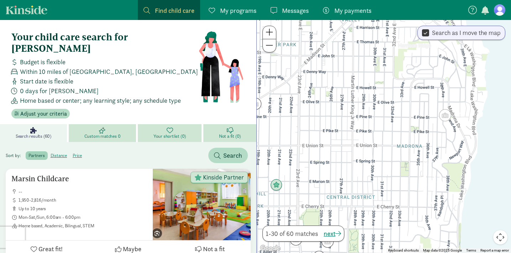
drag, startPoint x: 410, startPoint y: 101, endPoint x: 395, endPoint y: 116, distance: 21.4
click at [395, 116] on div at bounding box center [384, 136] width 254 height 233
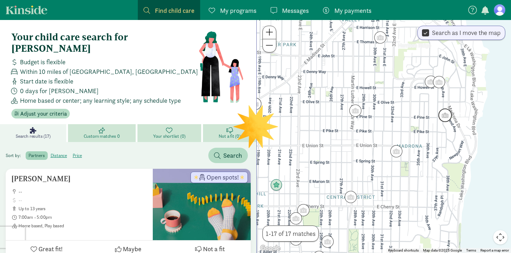
click at [446, 115] on img "Click to see details" at bounding box center [445, 115] width 14 height 14
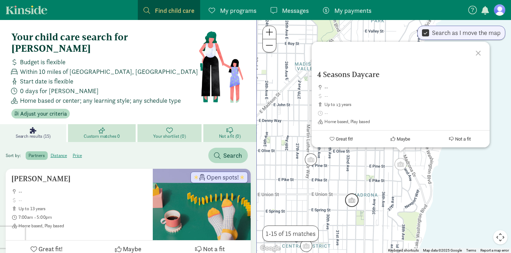
click at [356, 202] on img "Click to see details" at bounding box center [352, 200] width 14 height 14
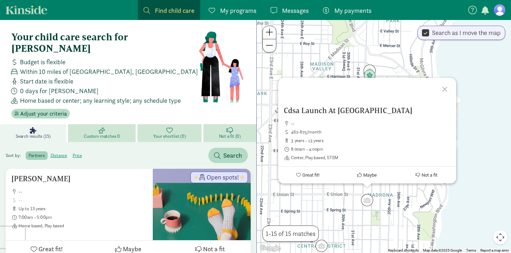
click at [473, 191] on div "To navigate, press the arrow keys. Cdsa Launch At Madrona -- 462-675/month 3 ye…" at bounding box center [384, 136] width 254 height 233
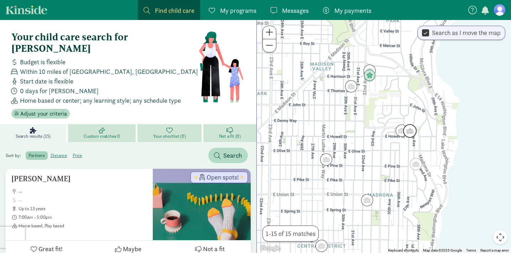
click at [411, 134] on img "Click to see details" at bounding box center [410, 131] width 14 height 14
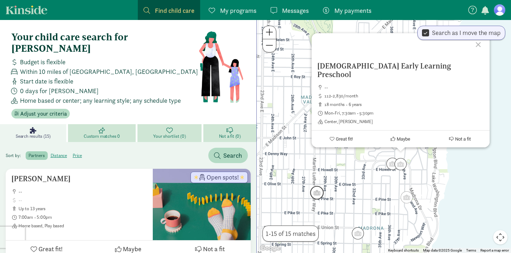
click at [317, 195] on img "Click to see details" at bounding box center [317, 193] width 14 height 14
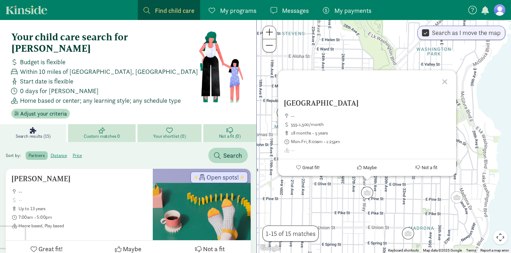
click at [378, 222] on div "To navigate, press the arrow keys. Harvard Avenue School Capitol Hill Campus --…" at bounding box center [384, 136] width 254 height 233
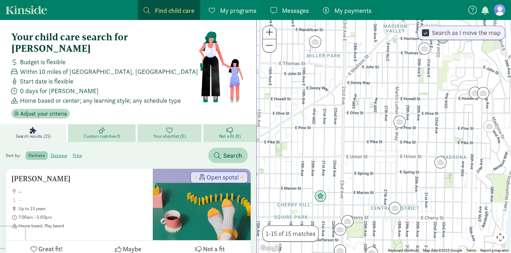
drag, startPoint x: 378, startPoint y: 222, endPoint x: 414, endPoint y: 140, distance: 89.0
click at [414, 140] on div at bounding box center [384, 136] width 254 height 233
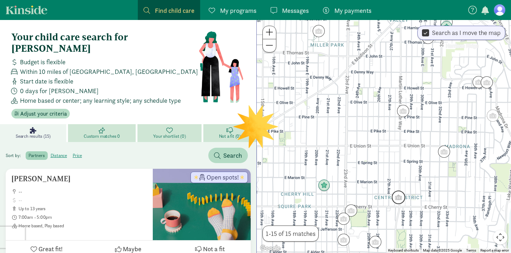
click at [401, 197] on img "Click to see details" at bounding box center [399, 197] width 14 height 14
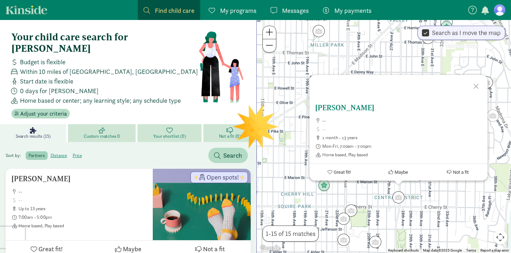
click at [362, 108] on h5 "[PERSON_NAME]" at bounding box center [398, 107] width 167 height 9
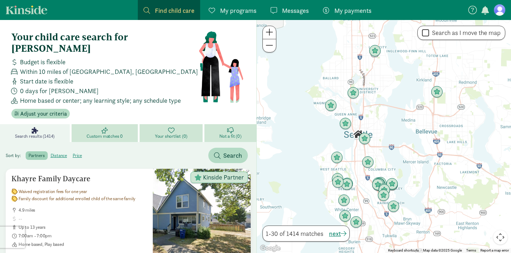
click at [379, 151] on div at bounding box center [384, 136] width 254 height 233
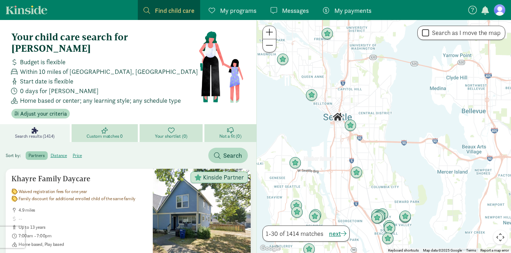
click at [370, 125] on div at bounding box center [384, 136] width 254 height 233
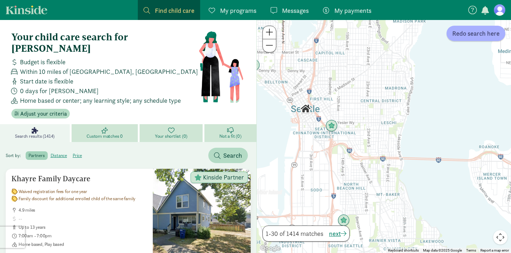
click at [338, 100] on div at bounding box center [384, 136] width 254 height 233
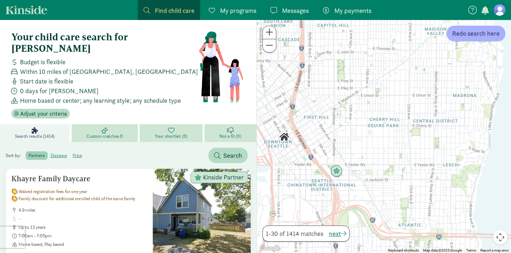
drag, startPoint x: 338, startPoint y: 100, endPoint x: 350, endPoint y: 121, distance: 23.5
click at [350, 121] on div at bounding box center [384, 136] width 254 height 233
click at [354, 101] on div at bounding box center [384, 136] width 254 height 233
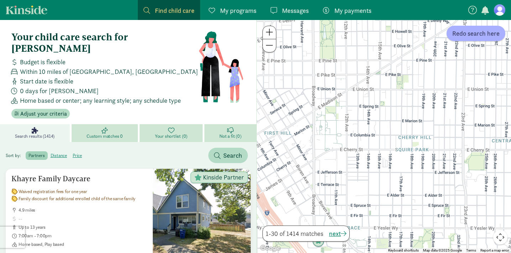
click at [267, 48] on span at bounding box center [269, 45] width 7 height 9
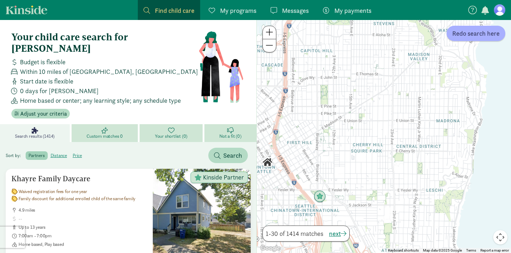
drag, startPoint x: 457, startPoint y: 92, endPoint x: 425, endPoint y: 100, distance: 32.9
click at [425, 100] on div at bounding box center [384, 136] width 254 height 233
click at [483, 36] on span "Redo search here" at bounding box center [475, 33] width 47 height 10
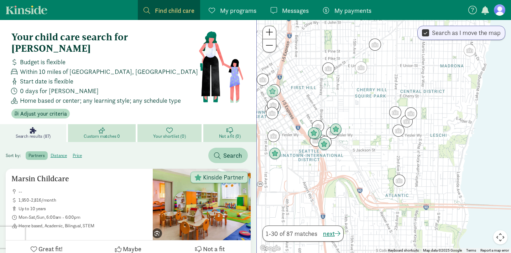
drag, startPoint x: 348, startPoint y: 175, endPoint x: 353, endPoint y: 114, distance: 61.8
click at [353, 114] on div at bounding box center [384, 136] width 254 height 233
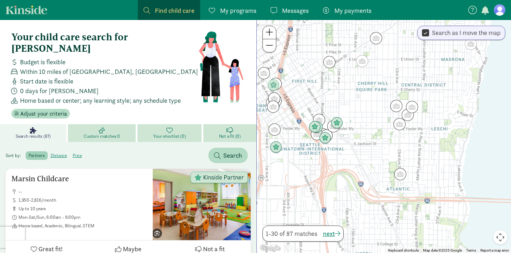
click at [337, 141] on div at bounding box center [384, 136] width 254 height 233
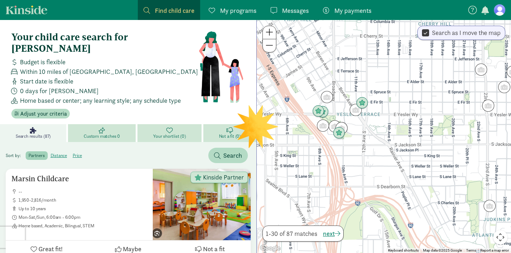
drag, startPoint x: 331, startPoint y: 131, endPoint x: 359, endPoint y: 129, distance: 28.2
click at [359, 129] on div at bounding box center [384, 136] width 254 height 233
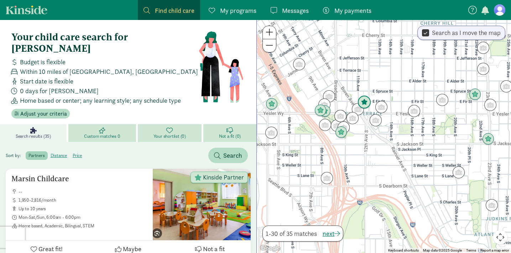
click at [363, 101] on img "Click to see details" at bounding box center [365, 102] width 14 height 14
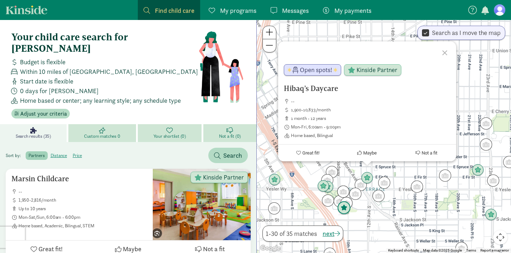
click at [346, 210] on img "Click to see details" at bounding box center [344, 208] width 14 height 14
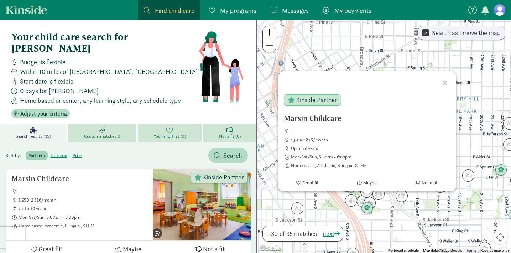
click at [386, 208] on div "To navigate, press the arrow keys. Marsin Childcare -- 1,950-2,816/month up to …" at bounding box center [384, 136] width 254 height 233
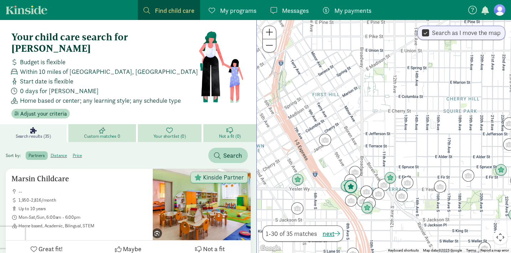
click at [354, 187] on img "Click to see details" at bounding box center [351, 187] width 14 height 14
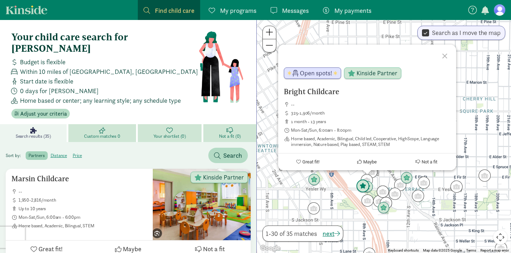
click at [363, 185] on img "Click to see details" at bounding box center [363, 186] width 14 height 14
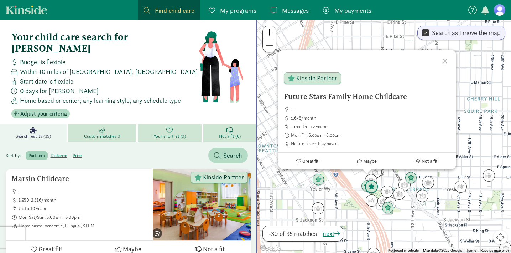
click at [374, 187] on img "Click to see details" at bounding box center [372, 187] width 14 height 14
